Goal: Check status: Check status

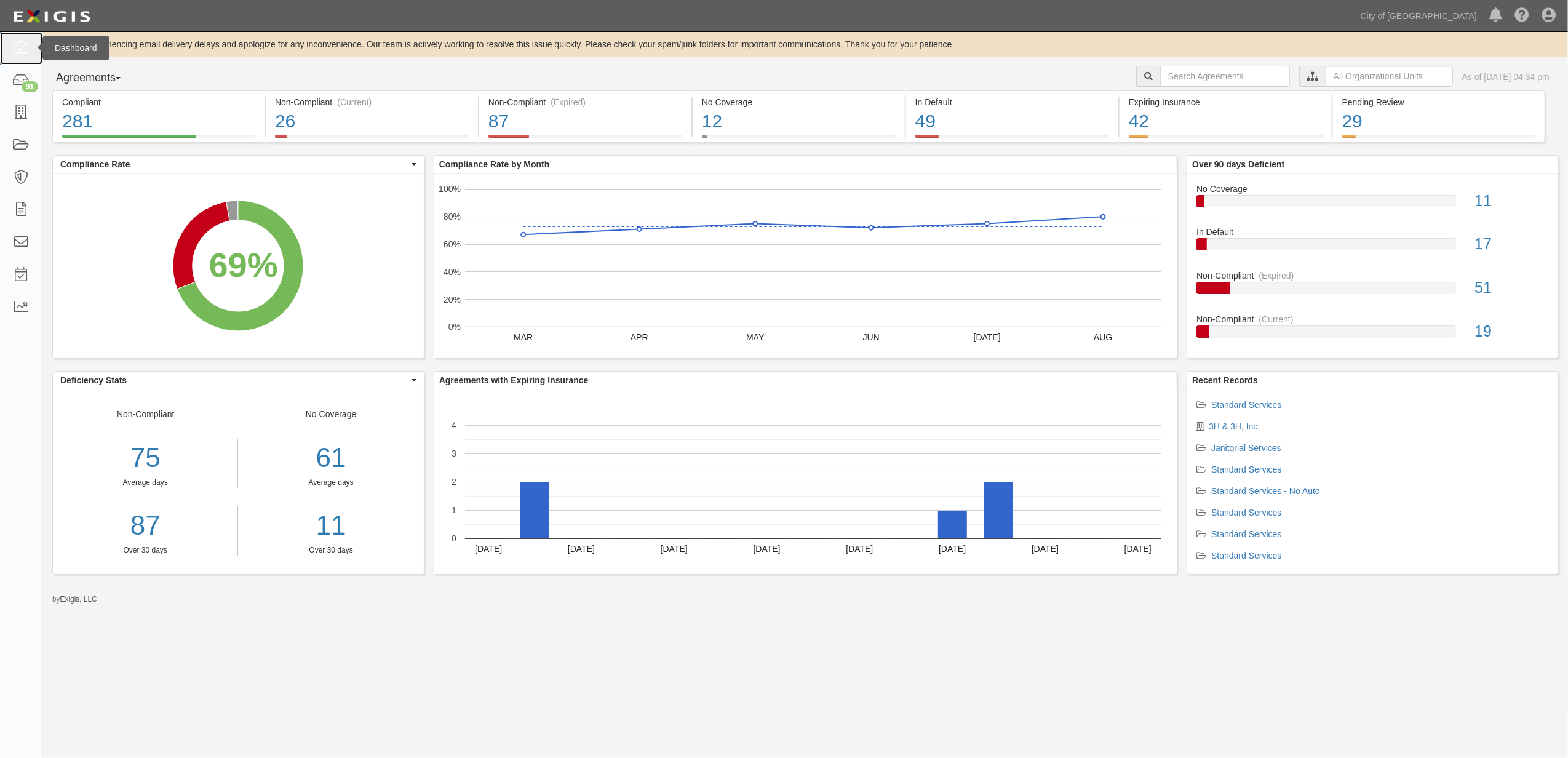
click at [35, 47] on link at bounding box center [21, 49] width 43 height 32
click at [1191, 84] on input "text" at bounding box center [1225, 76] width 130 height 21
type input "157643"
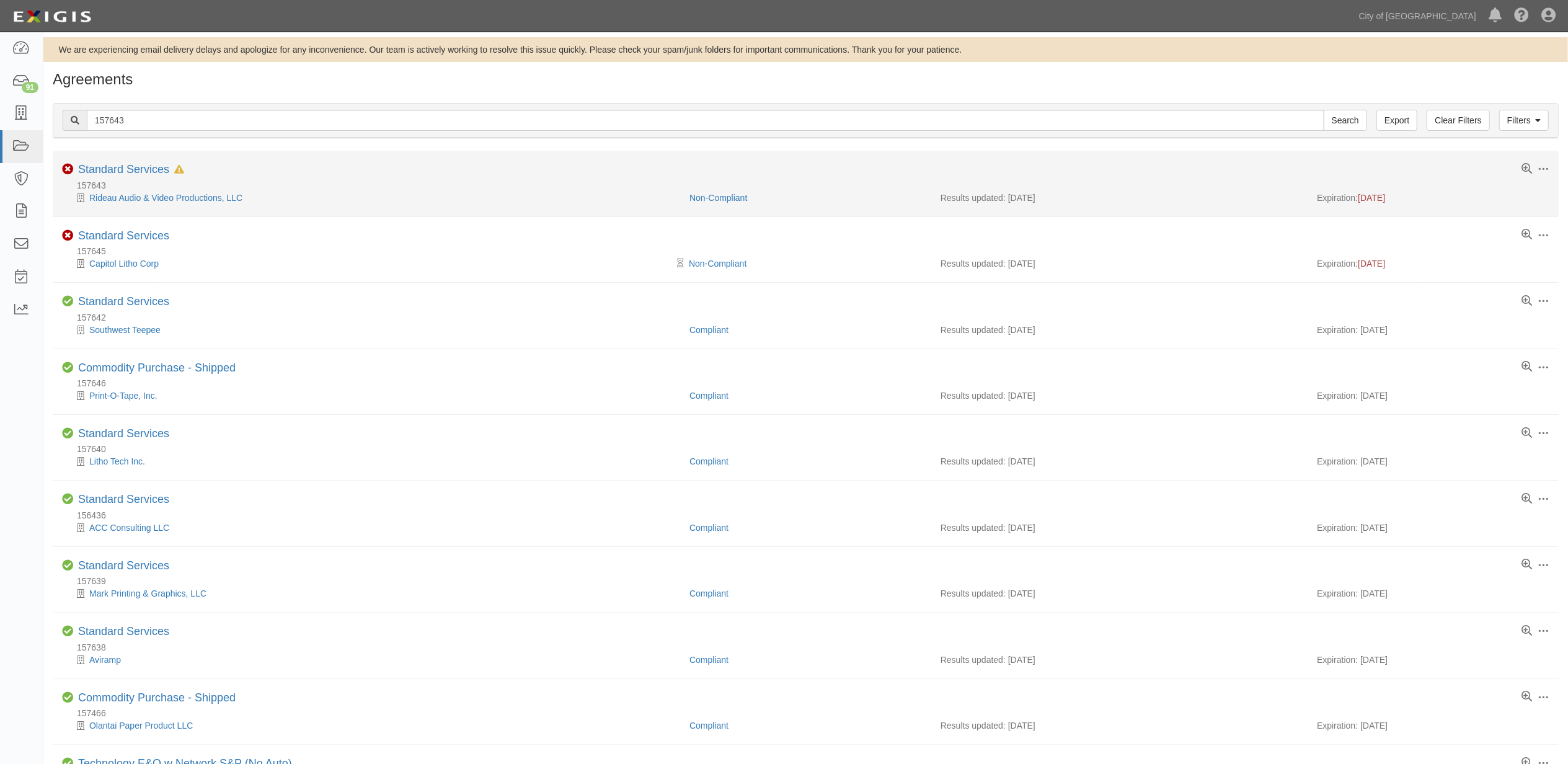
click at [139, 154] on li "Toggle Agreement Dropdown Edit Log activity Add task Send message Archive Non-C…" at bounding box center [805, 184] width 1506 height 65
click at [136, 165] on link "Standard Services" at bounding box center [123, 169] width 91 height 12
